Goal: Complete application form: Complete application form

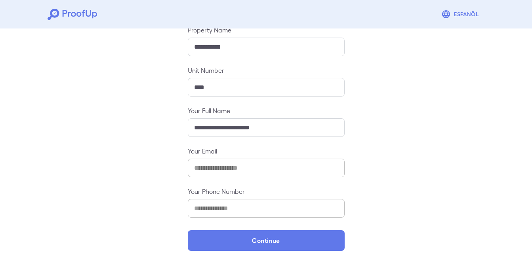
scroll to position [105, 0]
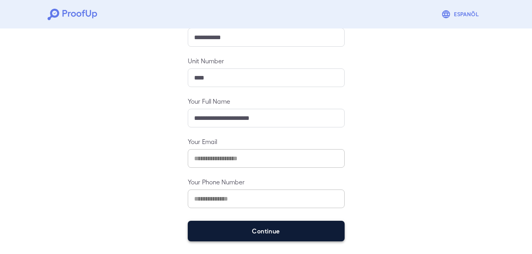
click at [282, 234] on button "Continue" at bounding box center [266, 231] width 157 height 21
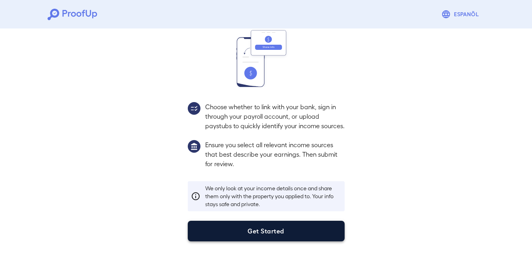
click at [257, 235] on button "Get Started" at bounding box center [266, 231] width 157 height 21
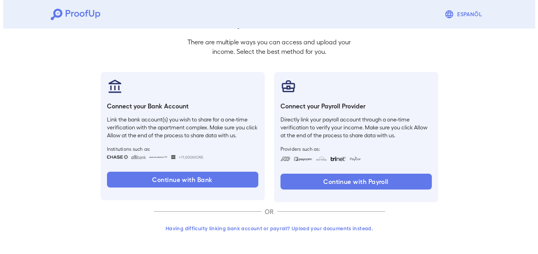
scroll to position [48, 0]
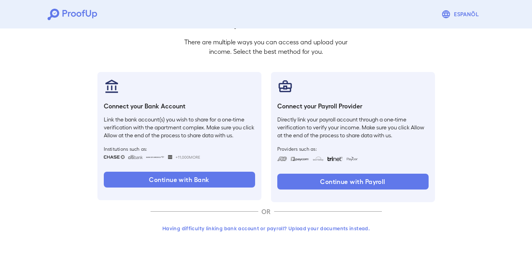
click at [191, 227] on button "Having difficulty linking bank account or payroll? Upload your documents instea…" at bounding box center [266, 228] width 231 height 14
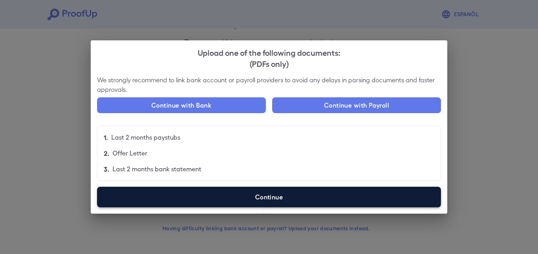
click at [210, 200] on label "Continue" at bounding box center [269, 197] width 344 height 21
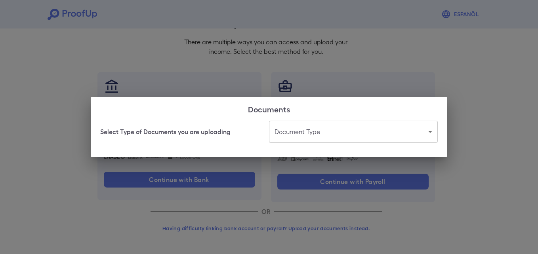
click at [361, 137] on body "Espanõl Go back How Would You Like to Verify Your Income? There are multiple wa…" at bounding box center [269, 103] width 538 height 303
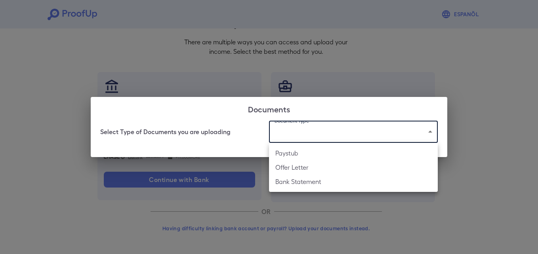
click at [412, 132] on div at bounding box center [269, 127] width 538 height 254
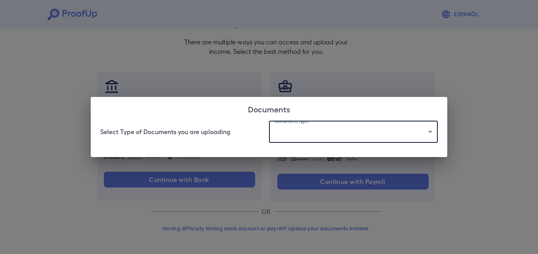
click at [360, 133] on body "Espanõl Go back How Would You Like to Verify Your Income? There are multiple wa…" at bounding box center [269, 103] width 538 height 303
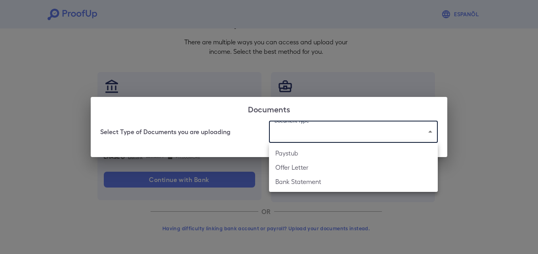
click at [303, 183] on li "Bank Statement" at bounding box center [353, 182] width 169 height 14
type input "**********"
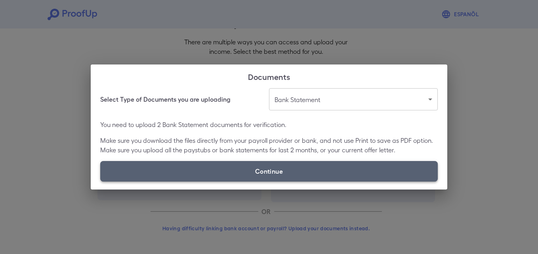
click at [216, 168] on label "Continue" at bounding box center [269, 171] width 338 height 21
click at [101, 181] on input "Continue" at bounding box center [100, 181] width 0 height 0
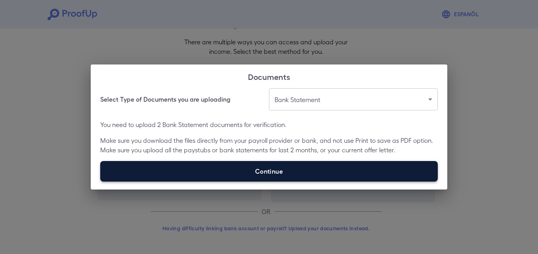
type input "**********"
